Goal: Information Seeking & Learning: Stay updated

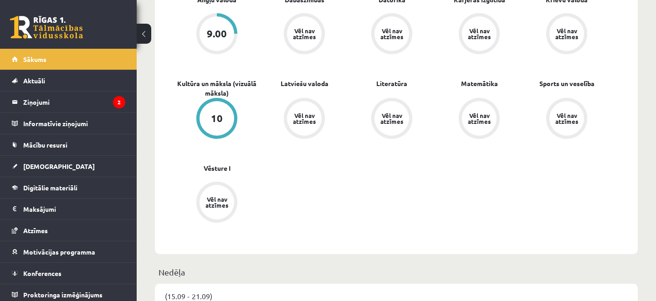
scroll to position [306, 0]
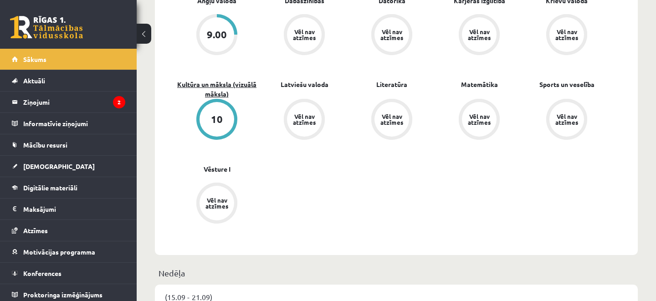
click at [212, 86] on link "Kultūra un māksla (vizuālā māksla)" at bounding box center [217, 89] width 88 height 19
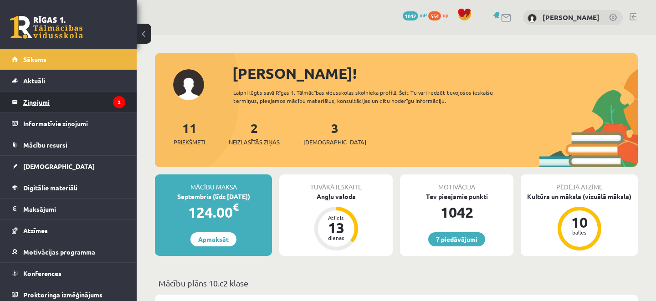
scroll to position [305, 0]
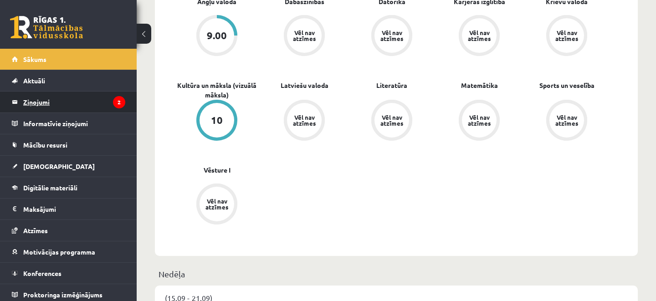
click at [85, 101] on legend "Ziņojumi 2" at bounding box center [74, 102] width 102 height 21
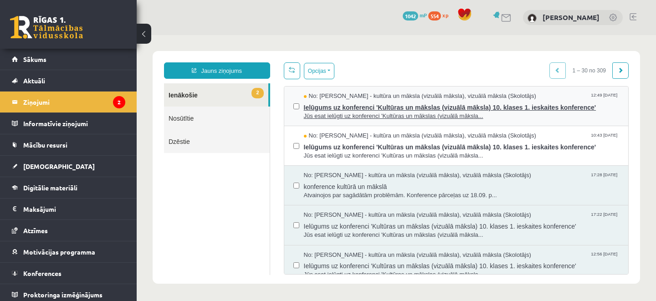
click at [353, 102] on span "Ielūgums uz konferenci 'Kultūras un mākslas (vizuālā māksla) 10. klases 1. iesk…" at bounding box center [462, 106] width 316 height 11
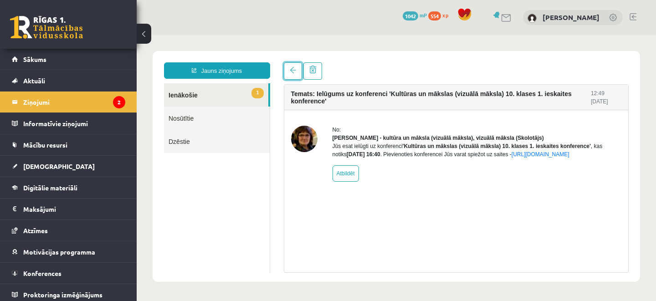
click at [295, 73] on span at bounding box center [293, 70] width 6 height 6
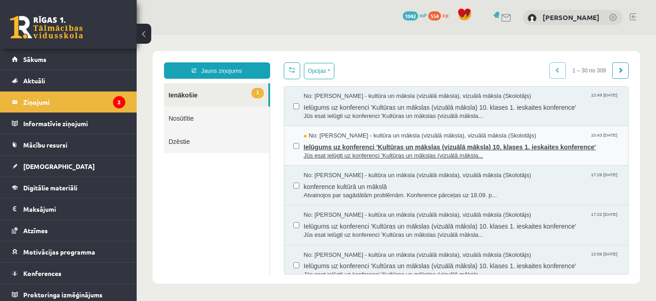
click at [387, 148] on span "Ielūgums uz konferenci 'Kultūras un mākslas (vizuālā māksla) 10. klases 1. iesk…" at bounding box center [462, 145] width 316 height 11
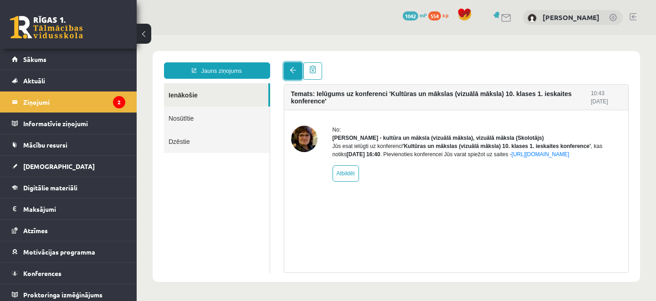
click at [295, 66] on link at bounding box center [293, 70] width 18 height 17
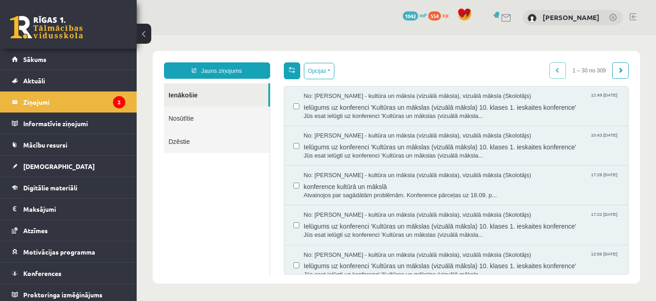
click at [293, 71] on span at bounding box center [292, 70] width 6 height 6
click at [89, 57] on link "Sākums" at bounding box center [69, 59] width 114 height 21
